Goal: Information Seeking & Learning: Check status

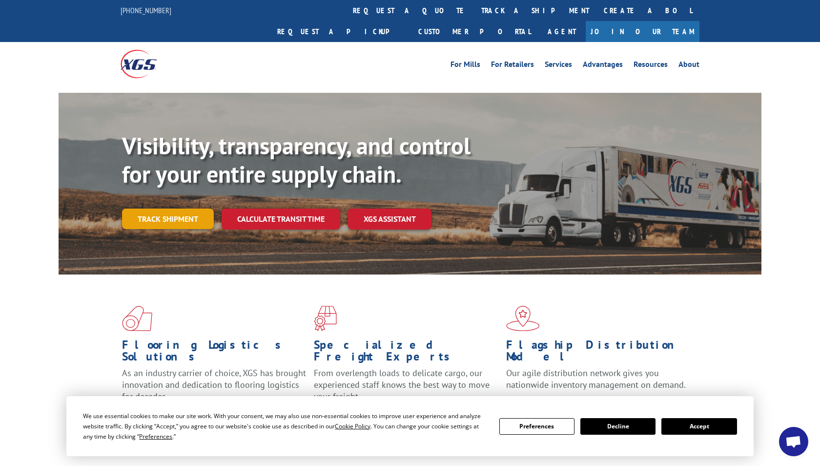
click at [156, 208] on link "Track shipment" at bounding box center [168, 218] width 92 height 21
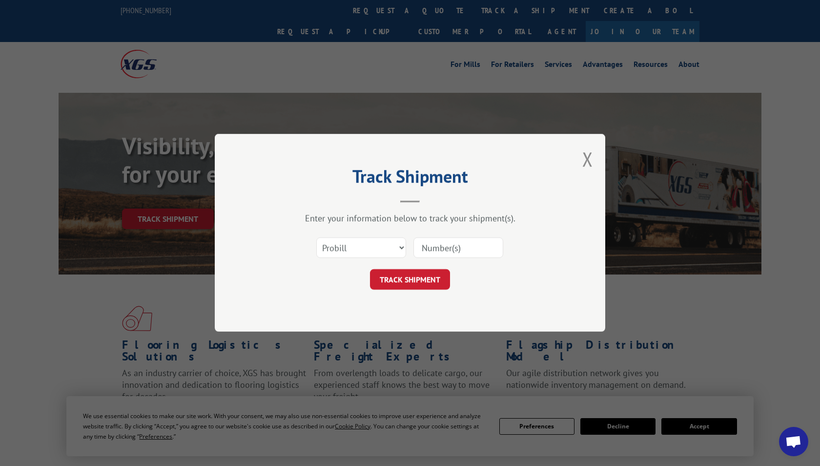
click at [485, 252] on input at bounding box center [459, 248] width 90 height 21
type input "17638158"
click at [421, 282] on button "TRACK SHIPMENT" at bounding box center [410, 280] width 80 height 21
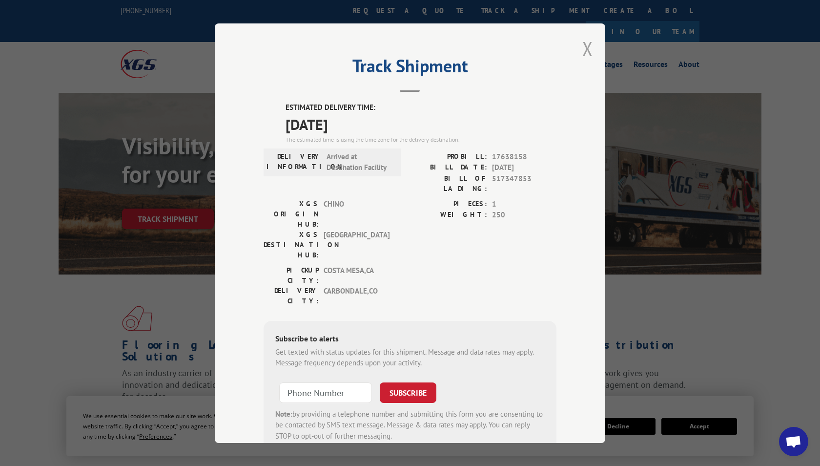
click at [582, 46] on button "Close modal" at bounding box center [587, 49] width 11 height 26
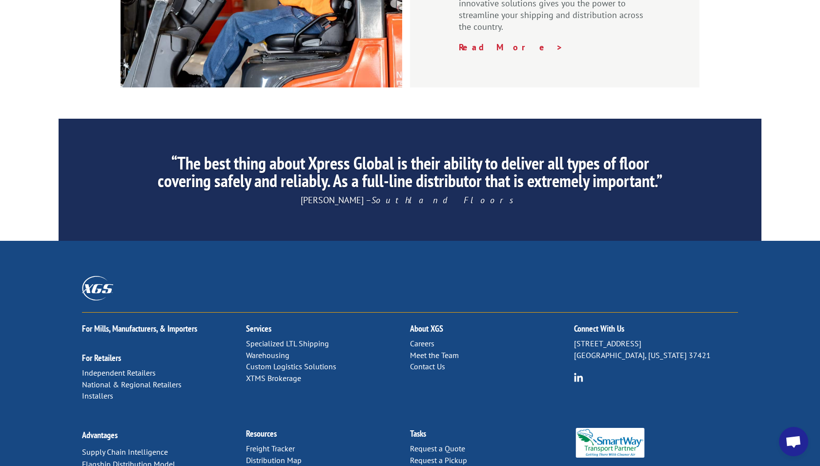
scroll to position [1467, 0]
